Goal: Find specific page/section

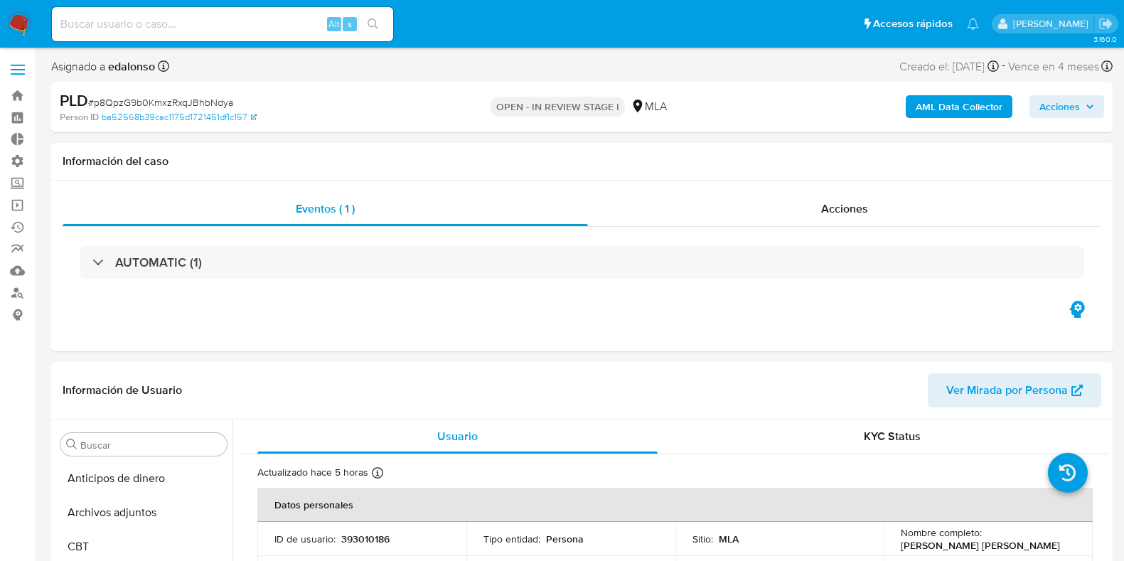
select select "10"
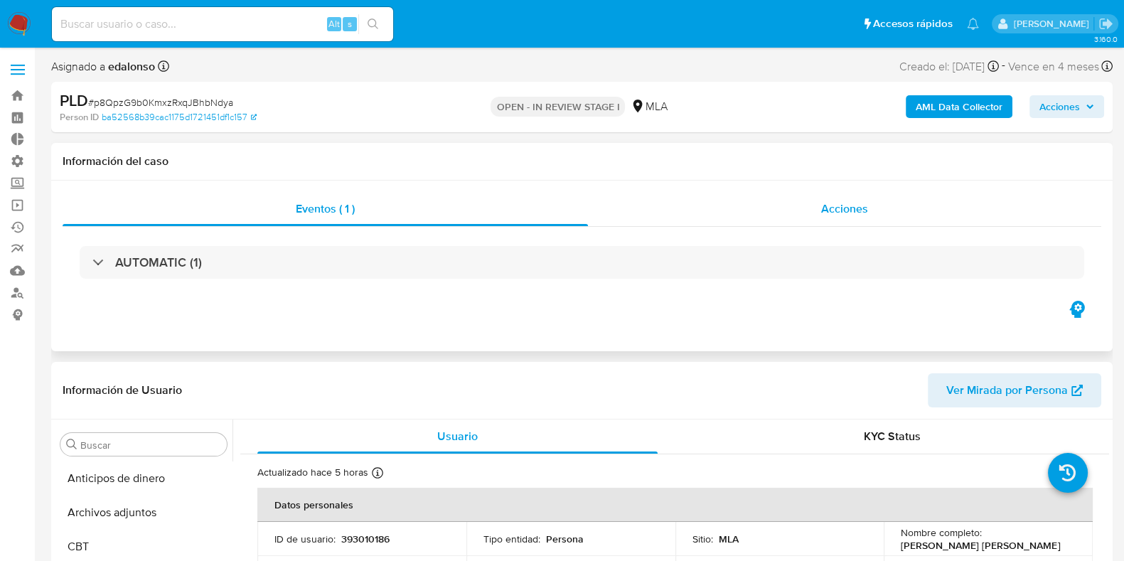
scroll to position [635, 0]
click at [824, 216] on span "Acciones" at bounding box center [844, 209] width 47 height 16
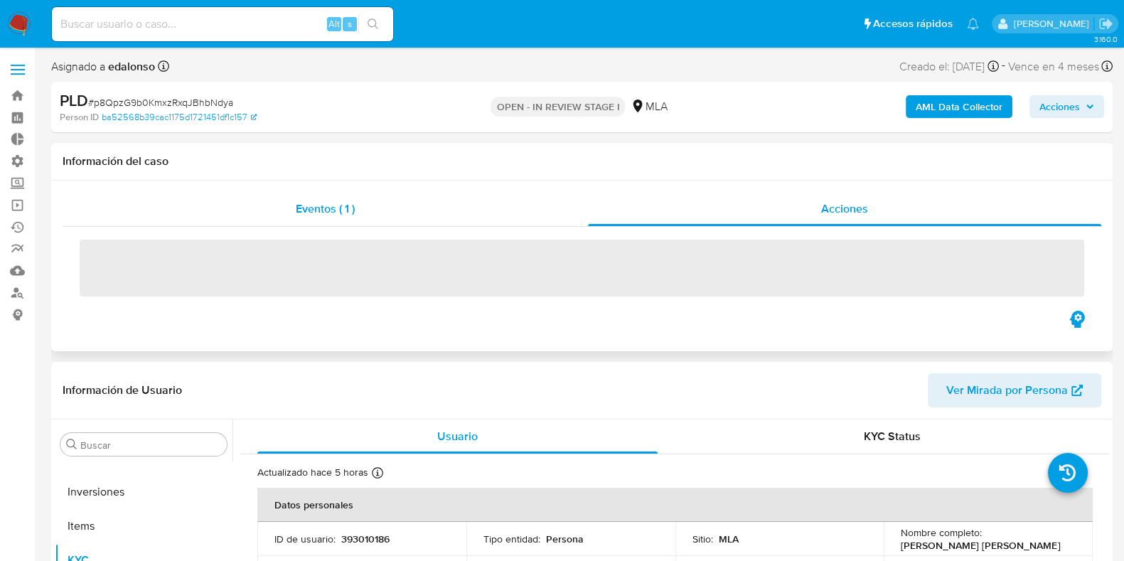
click at [447, 199] on div "Eventos ( 1 )" at bounding box center [326, 209] width 526 height 34
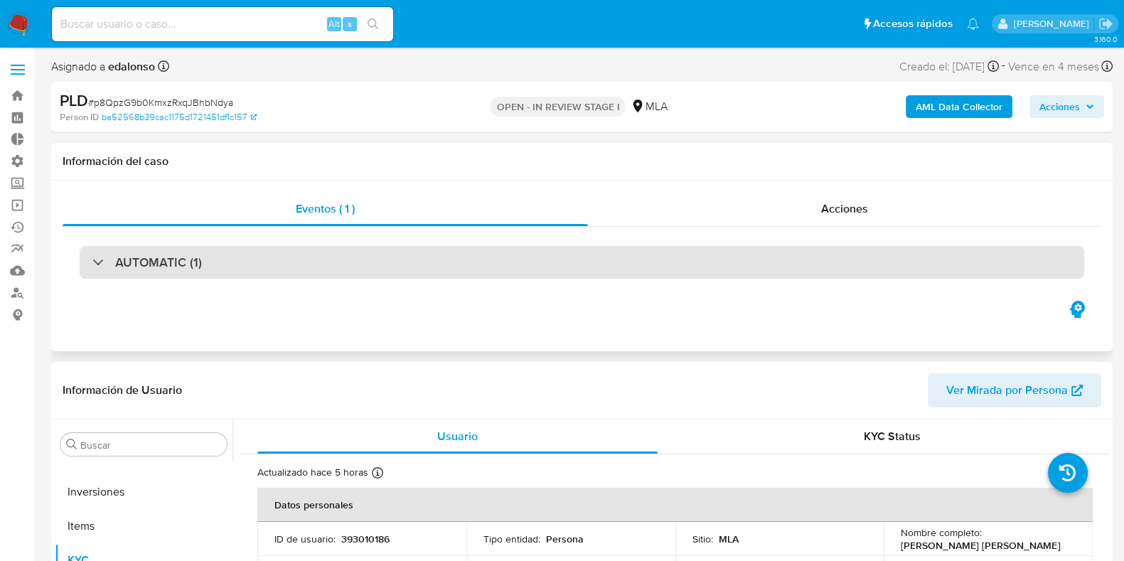
click at [133, 256] on h3 "AUTOMATIC (1)" at bounding box center [158, 263] width 87 height 16
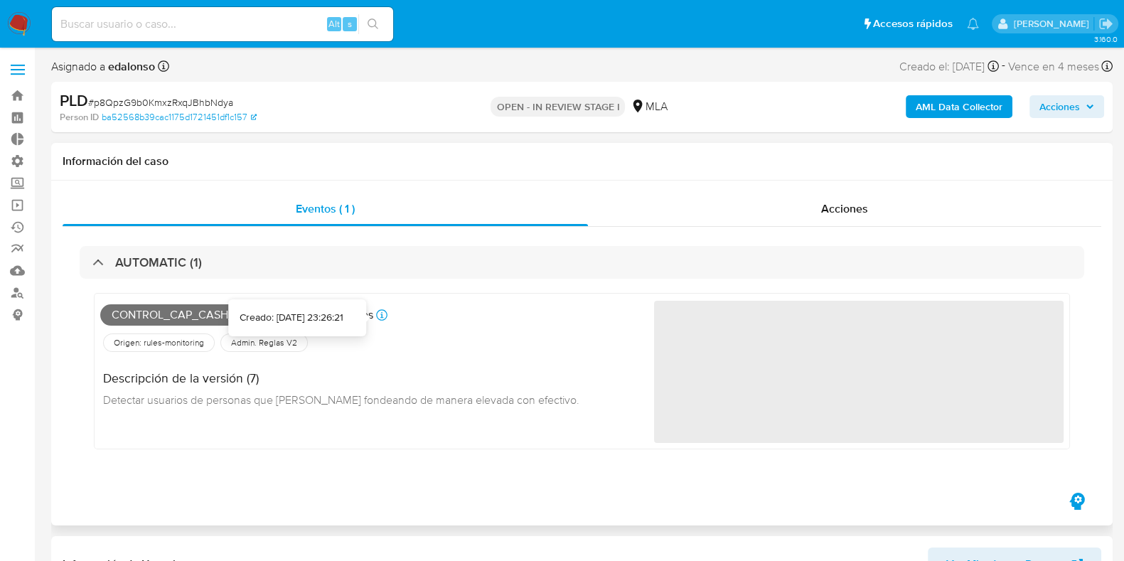
click at [385, 316] on icon at bounding box center [381, 314] width 11 height 11
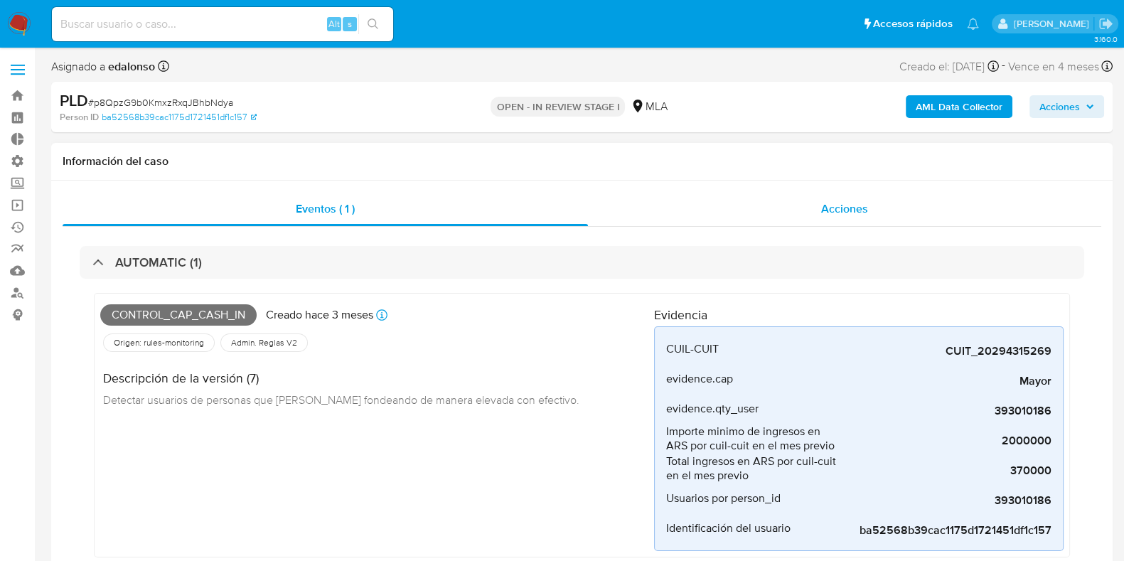
click at [942, 197] on div "Acciones" at bounding box center [844, 209] width 513 height 34
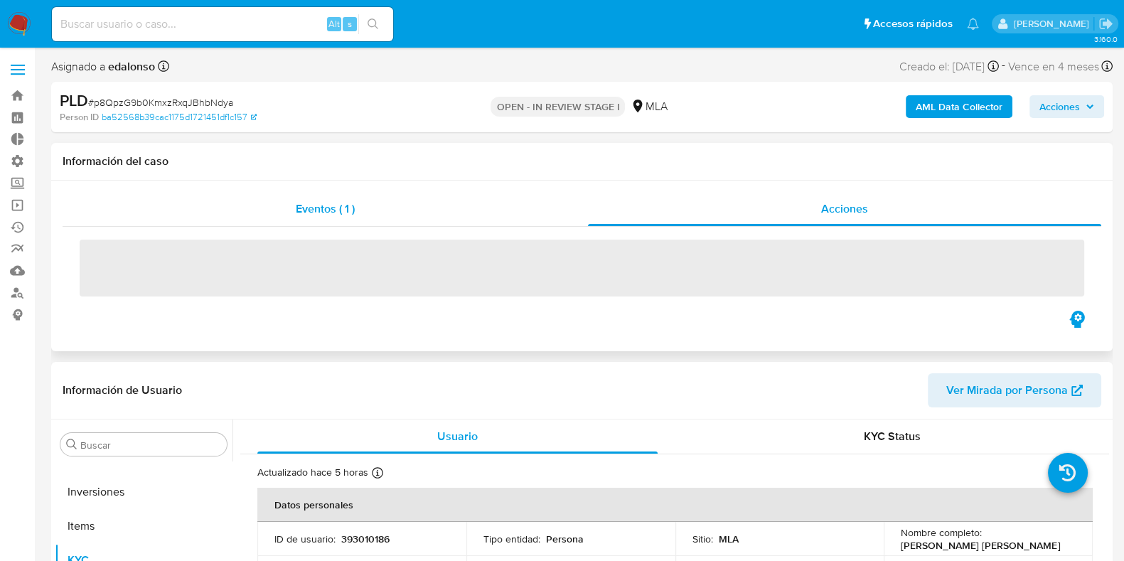
click at [270, 215] on div "Eventos ( 1 )" at bounding box center [326, 209] width 526 height 34
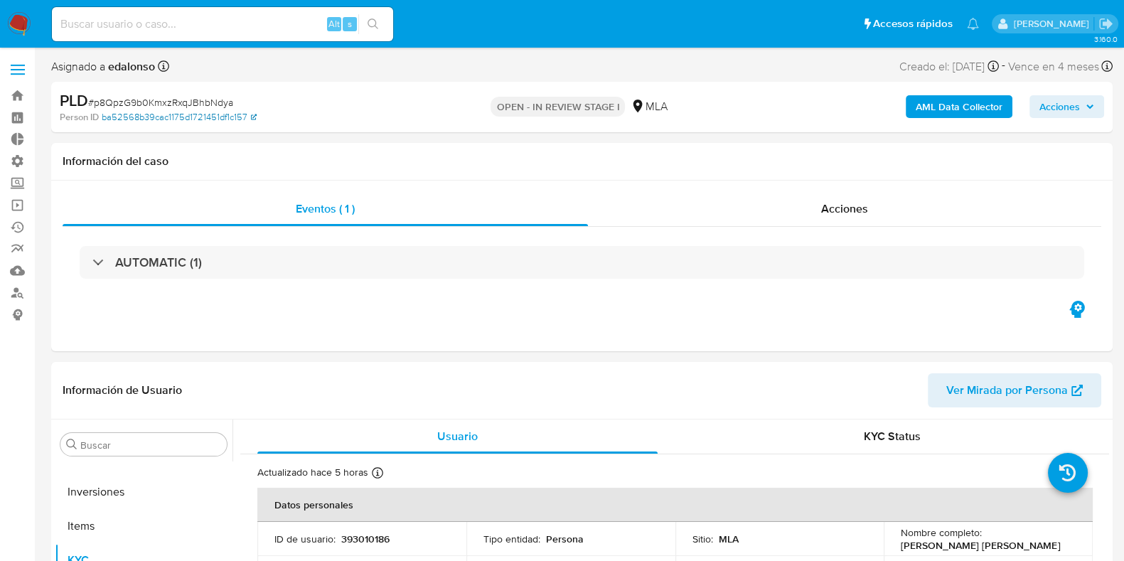
click at [252, 116] on icon at bounding box center [254, 116] width 6 height 9
